Goal: Task Accomplishment & Management: Use online tool/utility

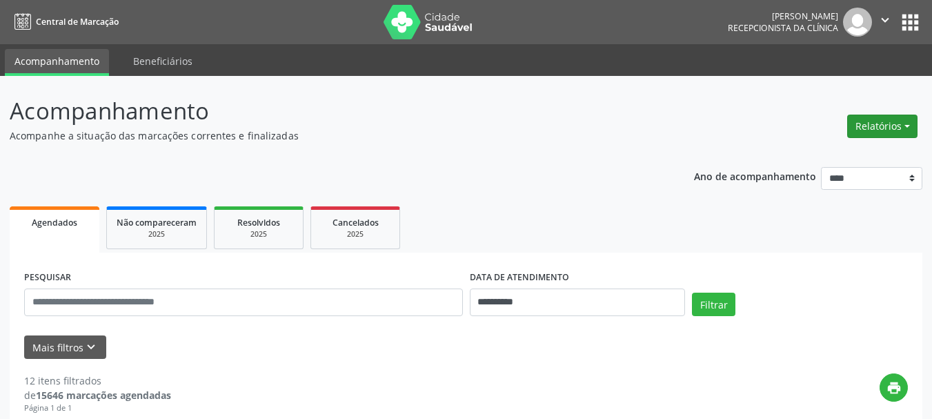
click at [876, 131] on button "Relatórios" at bounding box center [882, 126] width 70 height 23
click at [843, 153] on link "Agendamentos" at bounding box center [844, 155] width 148 height 19
select select "*"
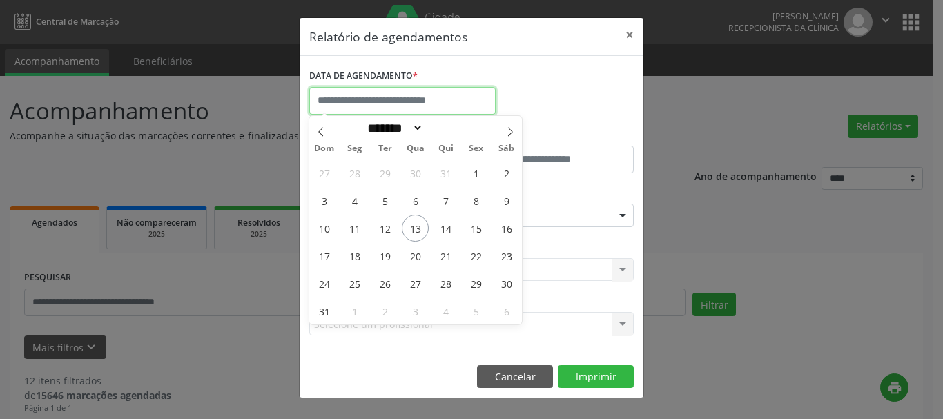
click at [441, 106] on input "text" at bounding box center [402, 101] width 186 height 28
click at [446, 258] on span "21" at bounding box center [445, 255] width 27 height 27
type input "**********"
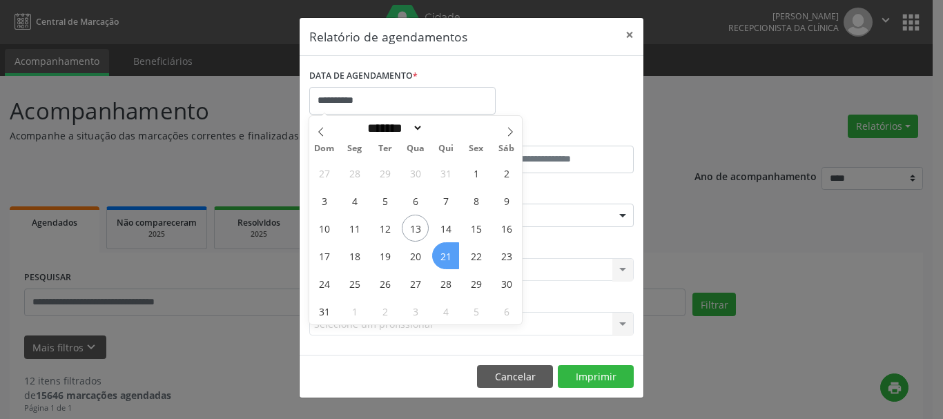
click at [446, 258] on span "21" at bounding box center [445, 255] width 27 height 27
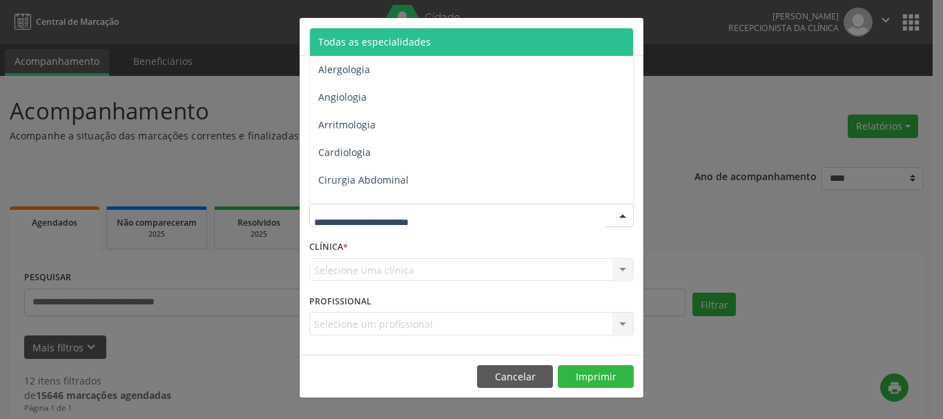
click at [459, 221] on div at bounding box center [471, 215] width 324 height 23
click at [485, 44] on span "Todas as especialidades" at bounding box center [472, 42] width 325 height 28
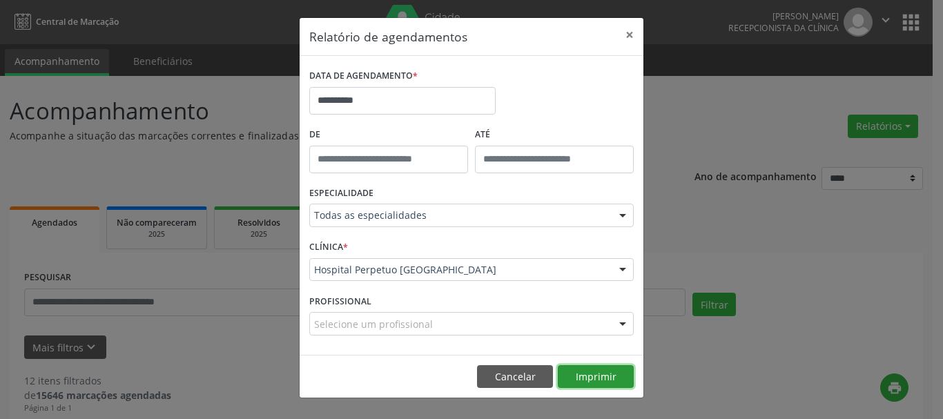
click at [598, 375] on button "Imprimir" at bounding box center [596, 376] width 76 height 23
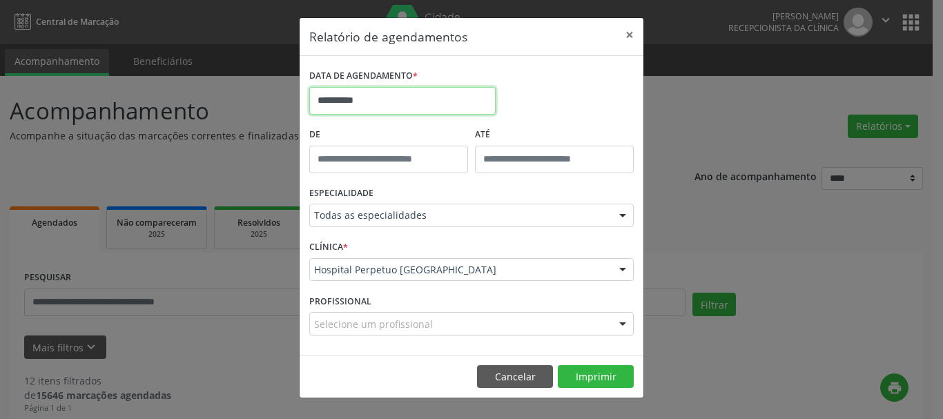
click at [423, 109] on input "**********" at bounding box center [402, 101] width 186 height 28
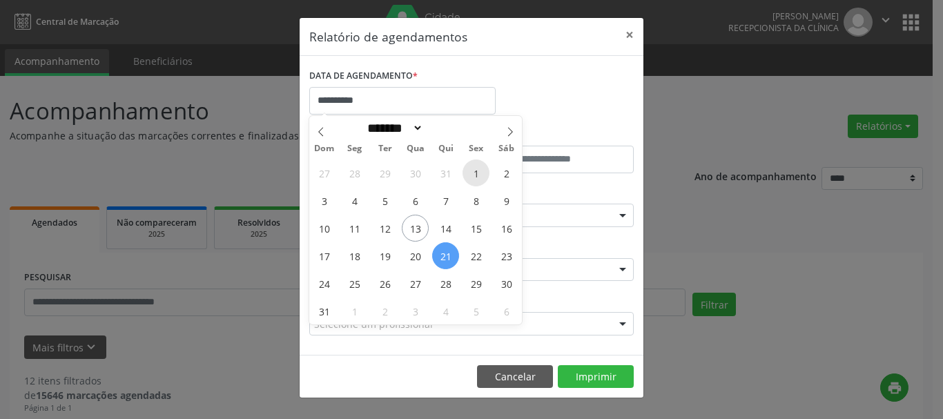
click at [475, 175] on span "1" at bounding box center [475, 172] width 27 height 27
type input "**********"
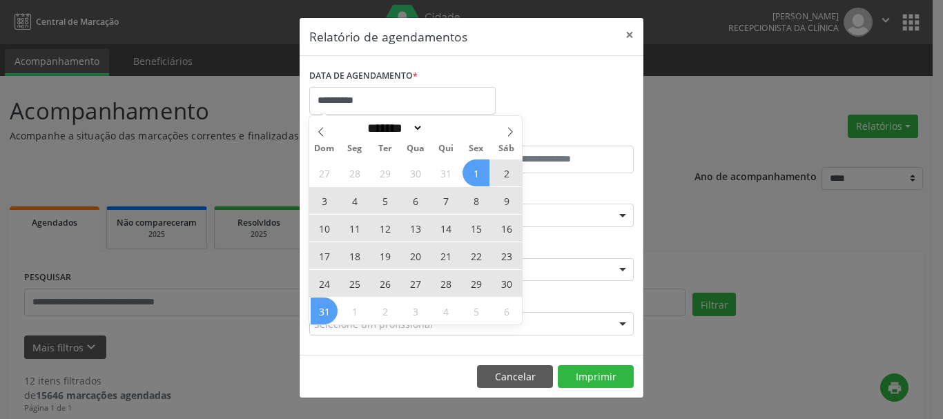
click at [322, 310] on div "27 28 29 30 31 1 2 3 4 5 6 7 8 9 10 11 12 13 14 15 16 17 18 19 20 21 22 23 24 2…" at bounding box center [415, 242] width 213 height 166
click at [322, 310] on span "31" at bounding box center [324, 310] width 27 height 27
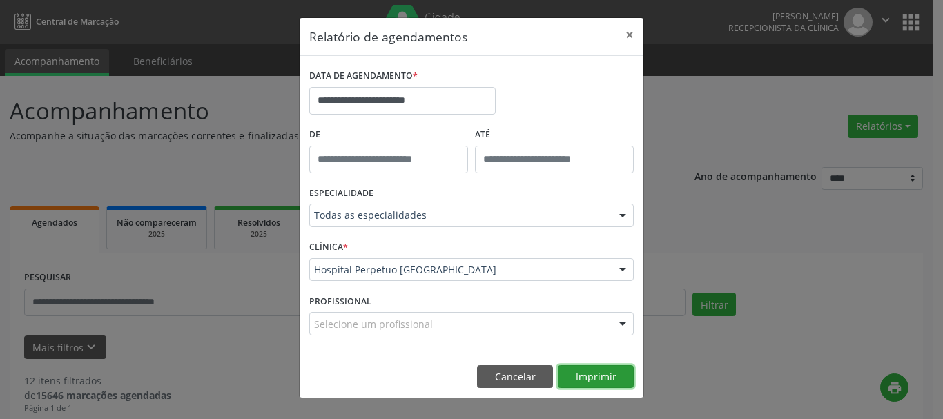
click at [602, 375] on button "Imprimir" at bounding box center [596, 376] width 76 height 23
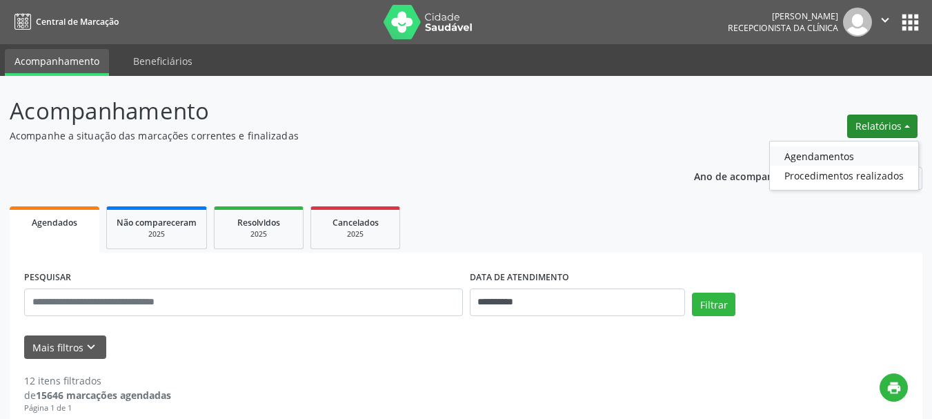
click at [810, 155] on link "Agendamentos" at bounding box center [844, 155] width 148 height 19
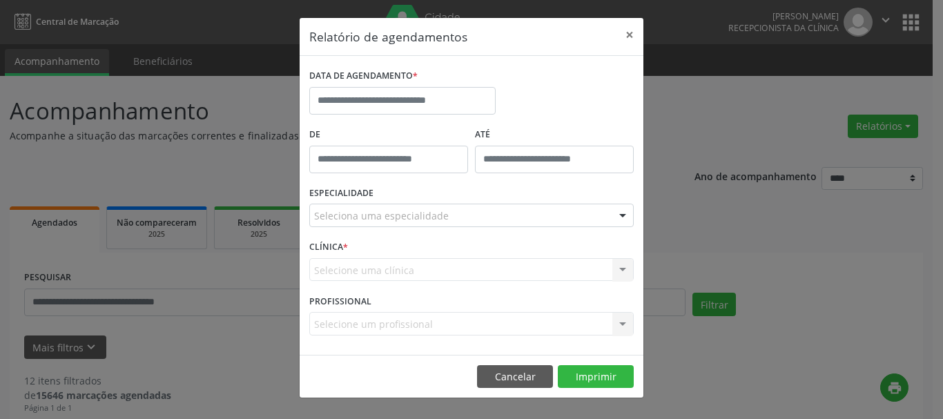
click at [370, 84] on label "DATA DE AGENDAMENTO *" at bounding box center [363, 76] width 108 height 21
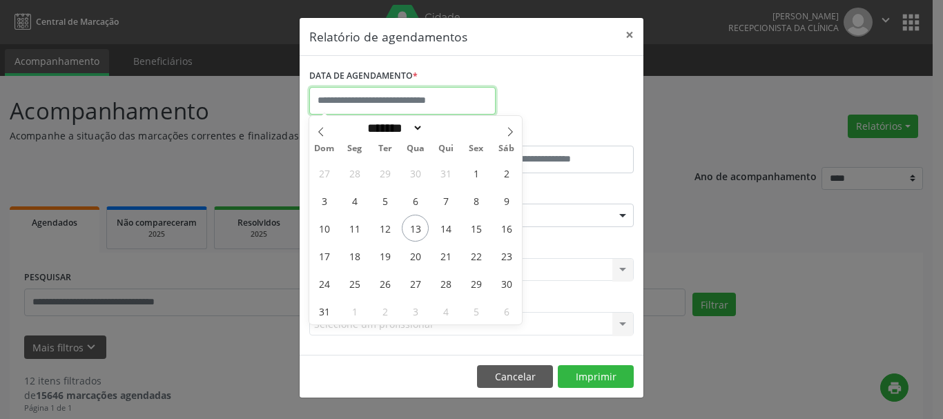
drag, startPoint x: 369, startPoint y: 102, endPoint x: 384, endPoint y: 150, distance: 50.0
click at [370, 104] on input "text" at bounding box center [402, 101] width 186 height 28
click at [421, 228] on span "13" at bounding box center [415, 228] width 27 height 27
type input "**********"
click at [421, 228] on span "13" at bounding box center [415, 228] width 27 height 27
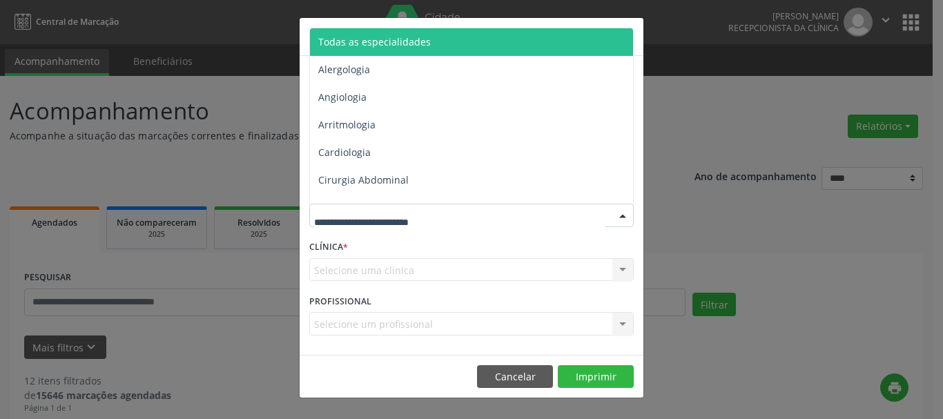
click at [469, 41] on span "Todas as especialidades" at bounding box center [472, 42] width 325 height 28
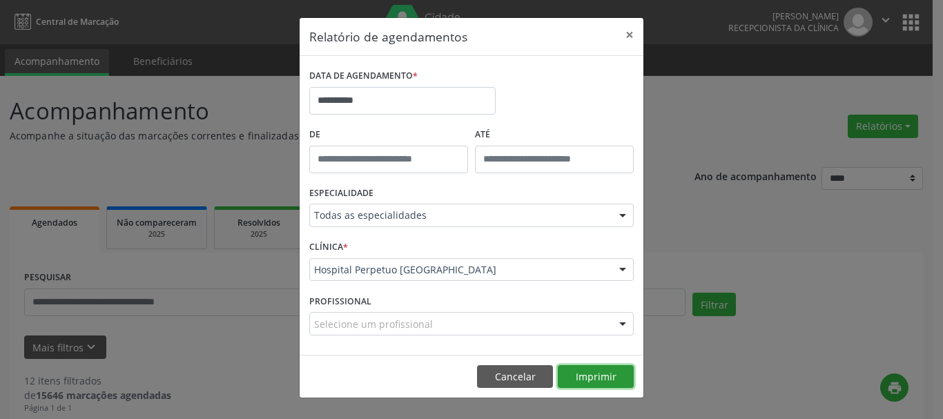
click at [602, 375] on button "Imprimir" at bounding box center [596, 376] width 76 height 23
